Goal: Navigation & Orientation: Go to known website

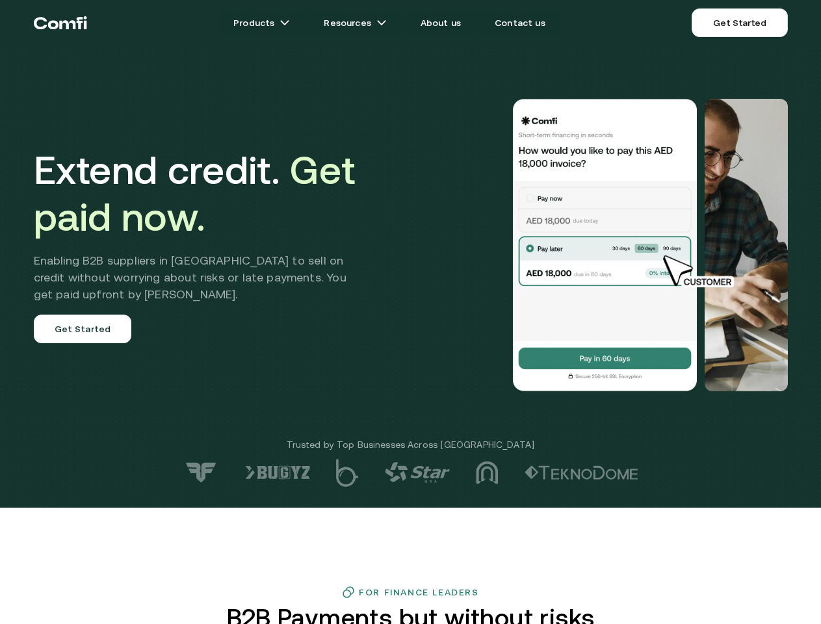
click at [410, 312] on div at bounding box center [585, 245] width 406 height 293
